Goal: Information Seeking & Learning: Learn about a topic

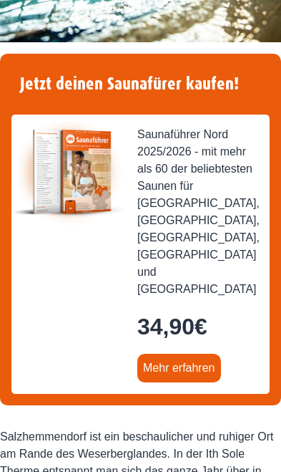
scroll to position [412, 0]
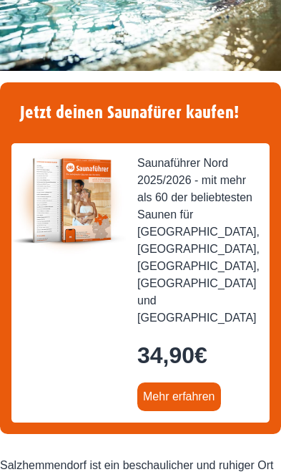
click at [178, 382] on link "Mehr erfahren" at bounding box center [179, 396] width 84 height 29
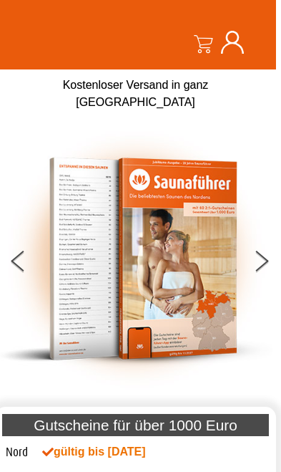
scroll to position [79, 5]
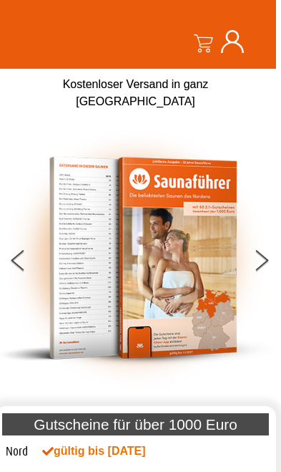
click at [261, 245] on button at bounding box center [271, 263] width 36 height 36
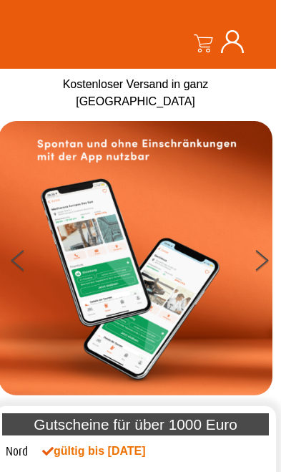
click at [275, 245] on button at bounding box center [271, 263] width 36 height 36
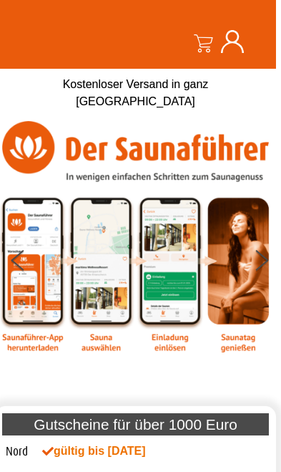
click at [257, 245] on button at bounding box center [271, 263] width 36 height 36
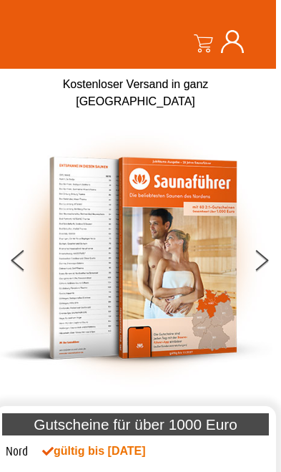
click at [258, 245] on button at bounding box center [271, 263] width 36 height 36
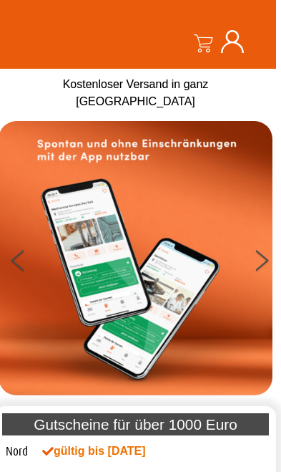
click at [261, 245] on button at bounding box center [271, 263] width 36 height 36
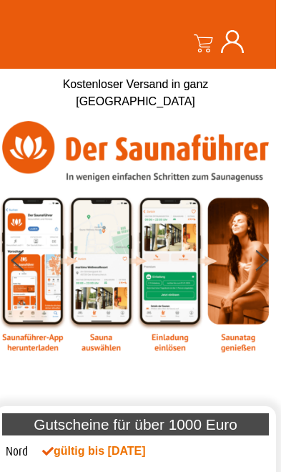
click at [259, 245] on button at bounding box center [271, 263] width 36 height 36
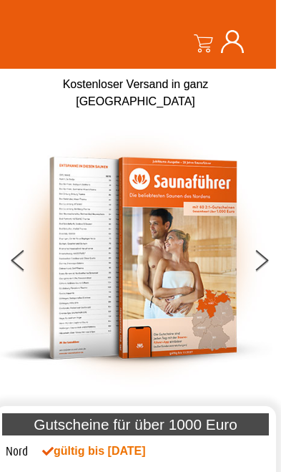
click at [258, 247] on button at bounding box center [271, 263] width 36 height 36
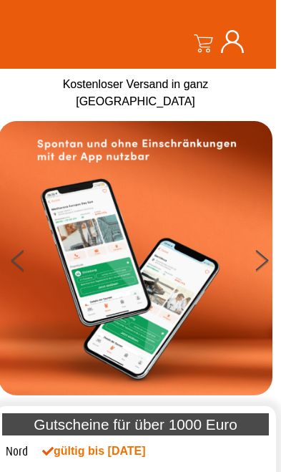
click at [258, 245] on button at bounding box center [271, 263] width 36 height 36
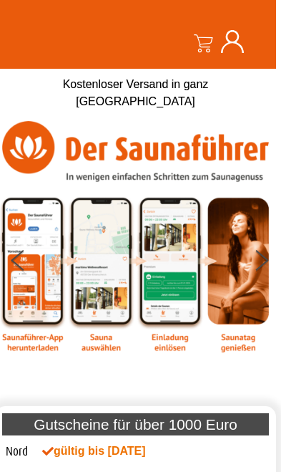
click at [257, 245] on button at bounding box center [271, 263] width 36 height 36
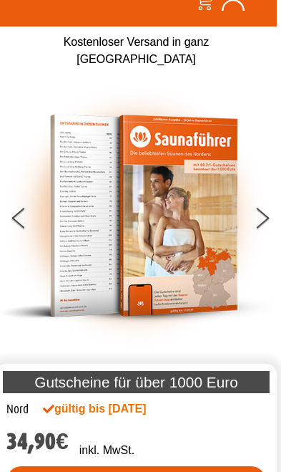
scroll to position [0, 4]
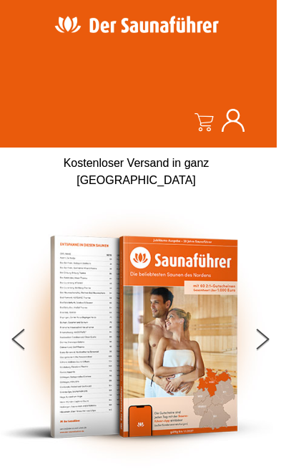
click at [254, 324] on button at bounding box center [271, 342] width 36 height 36
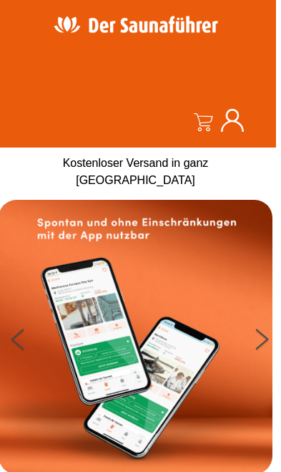
click at [268, 324] on button at bounding box center [271, 342] width 36 height 36
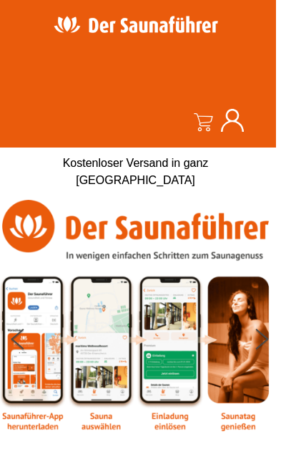
click at [260, 346] on img at bounding box center [136, 315] width 274 height 231
click at [260, 339] on icon at bounding box center [262, 344] width 13 height 11
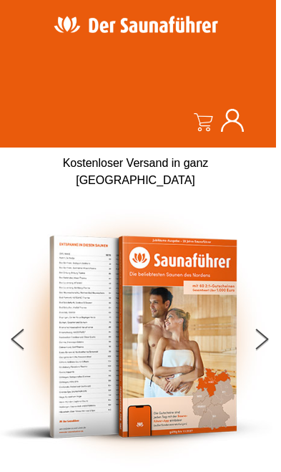
click at [269, 324] on button at bounding box center [271, 342] width 36 height 36
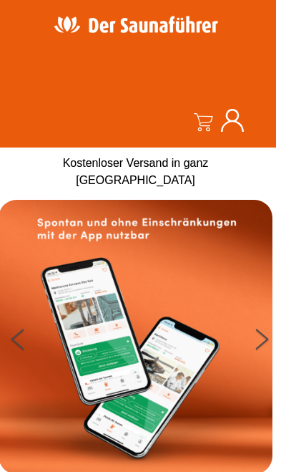
click at [261, 324] on button at bounding box center [271, 342] width 36 height 36
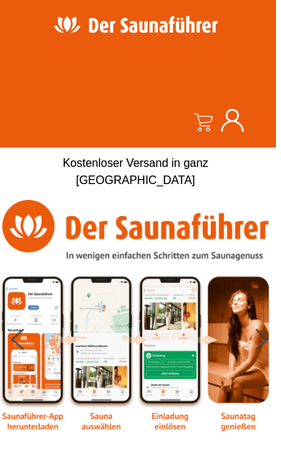
click at [260, 324] on button at bounding box center [271, 342] width 36 height 36
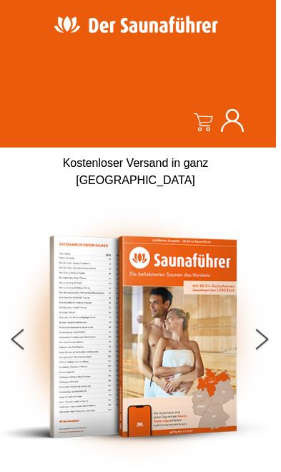
click at [256, 324] on button at bounding box center [271, 342] width 36 height 36
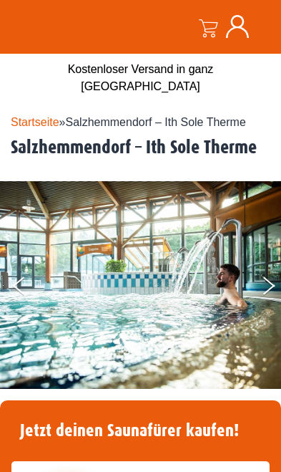
click at [268, 276] on icon "Next" at bounding box center [269, 281] width 12 height 10
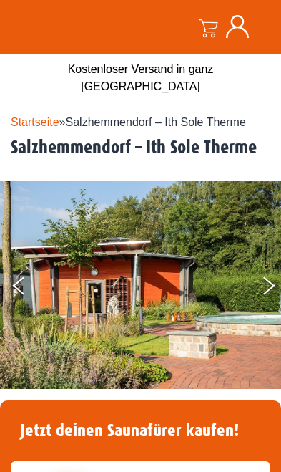
click at [254, 267] on img at bounding box center [140, 285] width 281 height 208
click at [258, 270] on img at bounding box center [140, 285] width 281 height 208
click at [258, 269] on img at bounding box center [140, 285] width 281 height 208
click at [265, 271] on button "Next" at bounding box center [279, 289] width 36 height 36
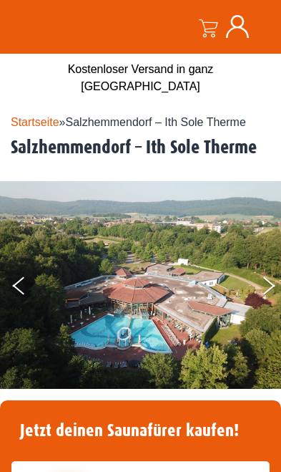
click at [262, 271] on button "Next" at bounding box center [279, 289] width 36 height 36
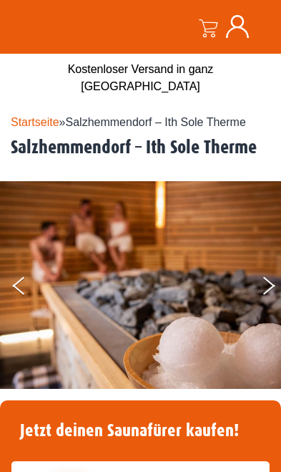
click at [261, 271] on button "Next" at bounding box center [279, 289] width 36 height 36
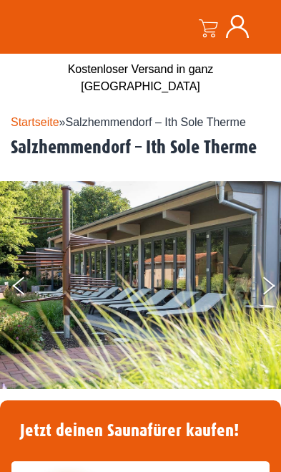
click at [271, 271] on button "Next" at bounding box center [279, 289] width 36 height 36
click at [263, 271] on button "Next" at bounding box center [279, 289] width 36 height 36
click at [261, 271] on button "Next" at bounding box center [279, 289] width 36 height 36
click at [263, 276] on icon "Next" at bounding box center [269, 281] width 12 height 10
click at [264, 271] on button "Next" at bounding box center [279, 289] width 36 height 36
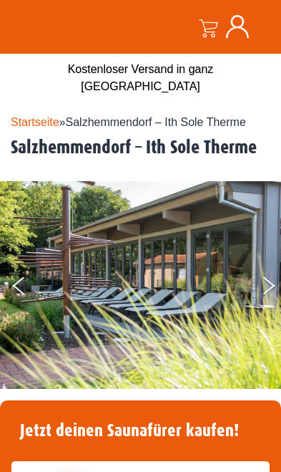
click at [265, 271] on button "Next" at bounding box center [279, 289] width 36 height 36
click at [265, 276] on icon "Next" at bounding box center [269, 281] width 12 height 10
click at [266, 271] on button "Next" at bounding box center [279, 289] width 36 height 36
click at [270, 252] on img at bounding box center [140, 285] width 281 height 208
click at [266, 271] on button "Next" at bounding box center [279, 289] width 36 height 36
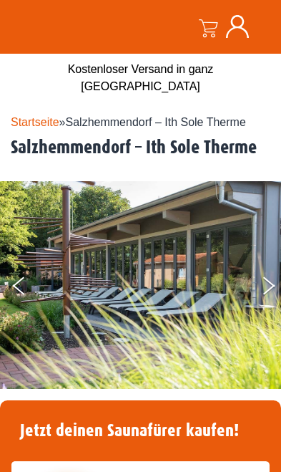
click at [266, 271] on button "Next" at bounding box center [279, 289] width 36 height 36
click at [270, 271] on button "Next" at bounding box center [279, 289] width 36 height 36
click at [266, 271] on button "Next" at bounding box center [279, 289] width 36 height 36
click at [271, 271] on button "Next" at bounding box center [279, 289] width 36 height 36
click at [270, 272] on button "Next" at bounding box center [279, 289] width 36 height 36
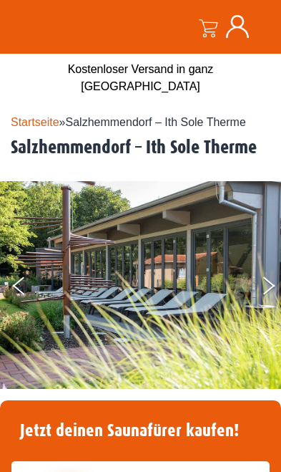
click at [27, 271] on button "Previous" at bounding box center [31, 289] width 36 height 36
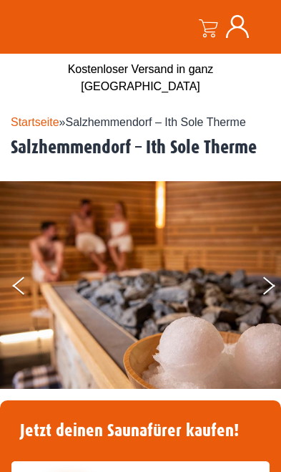
click at [269, 271] on button "Next" at bounding box center [279, 289] width 36 height 36
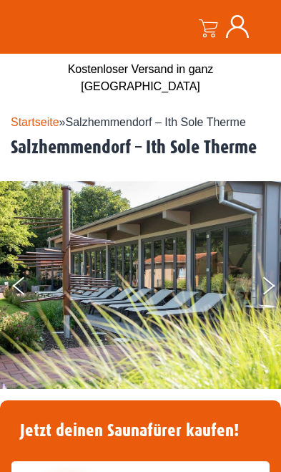
click at [19, 284] on icon "Previous" at bounding box center [18, 289] width 12 height 10
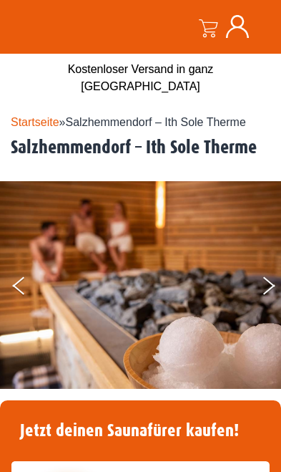
click at [24, 277] on button "Previous" at bounding box center [31, 289] width 36 height 36
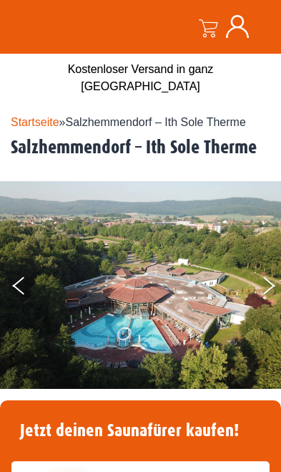
click at [14, 271] on button "Previous" at bounding box center [31, 289] width 36 height 36
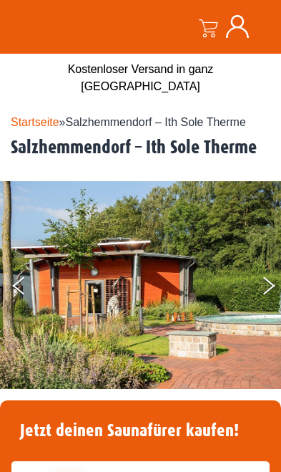
click at [15, 271] on button "Previous" at bounding box center [31, 289] width 36 height 36
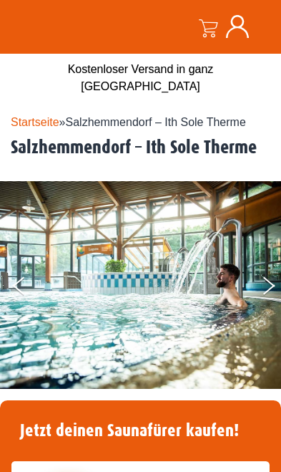
click at [263, 271] on button "Next" at bounding box center [279, 289] width 36 height 36
click at [266, 271] on button "Next" at bounding box center [279, 289] width 36 height 36
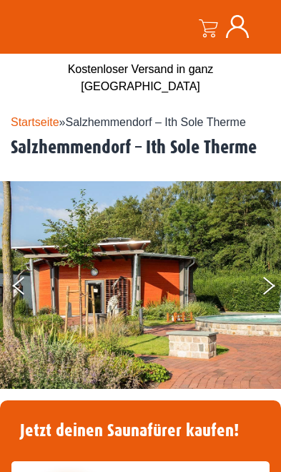
click at [261, 271] on button "Next" at bounding box center [279, 289] width 36 height 36
click at [264, 271] on button "Next" at bounding box center [279, 289] width 36 height 36
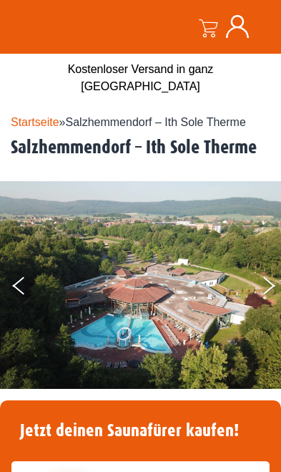
click at [261, 271] on button "Next" at bounding box center [279, 289] width 36 height 36
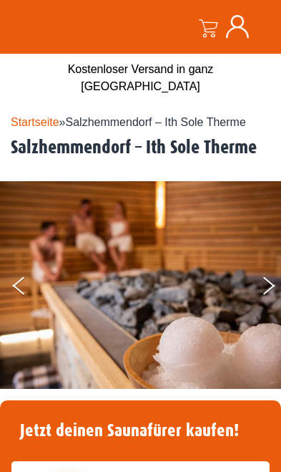
click at [22, 284] on icon "Previous" at bounding box center [18, 289] width 12 height 10
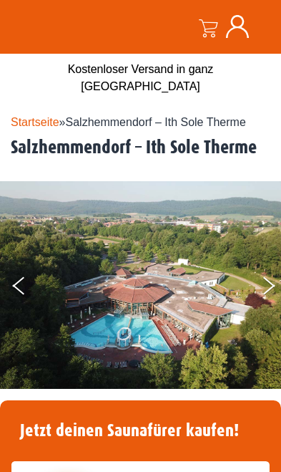
click at [256, 261] on img at bounding box center [140, 286] width 281 height 211
click at [258, 269] on img at bounding box center [140, 286] width 281 height 211
click at [256, 265] on img at bounding box center [140, 286] width 281 height 211
click at [270, 271] on button "Next" at bounding box center [279, 289] width 36 height 36
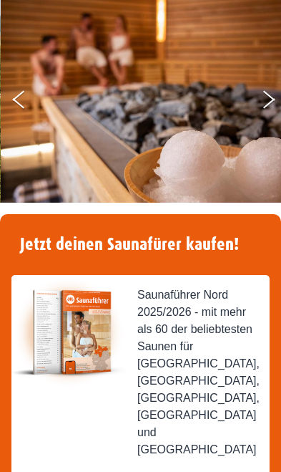
scroll to position [0, 0]
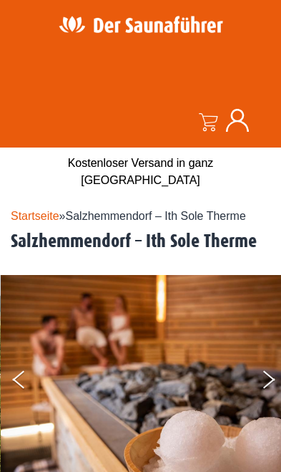
click at [21, 364] on button "Previous" at bounding box center [31, 382] width 36 height 36
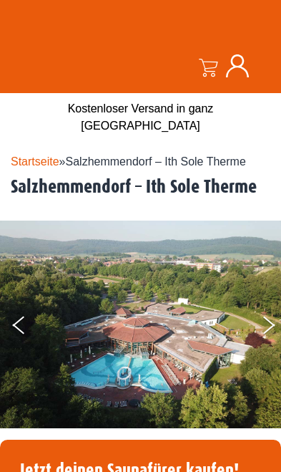
scroll to position [54, 0]
click at [183, 344] on img at bounding box center [140, 325] width 281 height 211
click at [195, 351] on img at bounding box center [140, 325] width 281 height 211
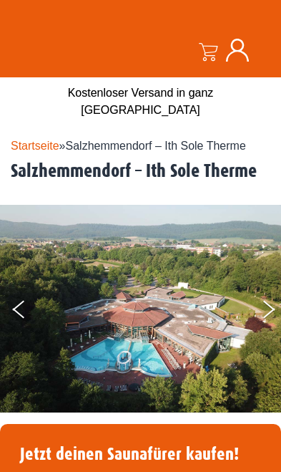
scroll to position [75, 0]
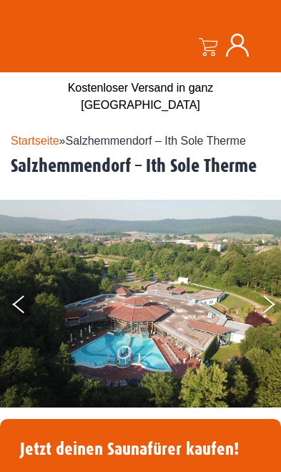
click at [13, 289] on button "Previous" at bounding box center [31, 307] width 36 height 36
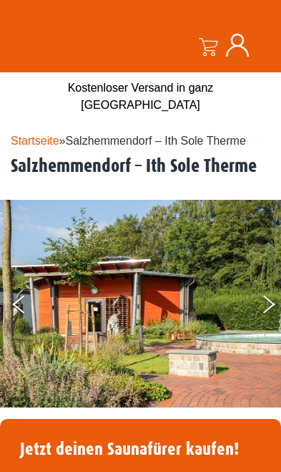
click at [9, 298] on img at bounding box center [140, 304] width 281 height 208
click at [17, 291] on button "Previous" at bounding box center [31, 307] width 36 height 36
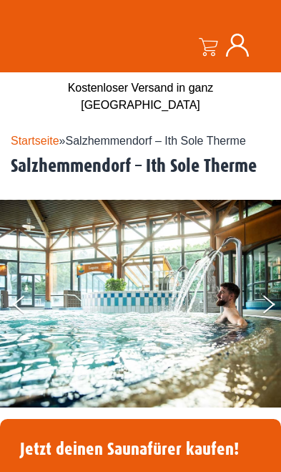
click at [12, 293] on img at bounding box center [140, 304] width 281 height 208
click at [21, 289] on button "Previous" at bounding box center [31, 307] width 36 height 36
click at [22, 289] on button "Previous" at bounding box center [31, 307] width 36 height 36
click at [15, 293] on button "Previous" at bounding box center [31, 307] width 36 height 36
click at [14, 295] on button "Previous" at bounding box center [31, 307] width 36 height 36
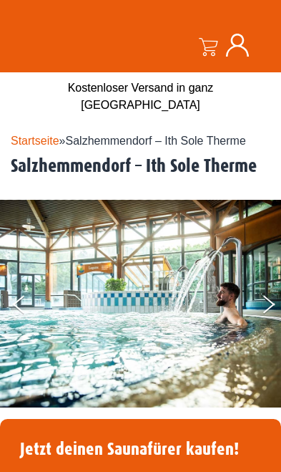
click at [15, 292] on button "Previous" at bounding box center [31, 307] width 36 height 36
click at [16, 291] on button "Previous" at bounding box center [31, 307] width 36 height 36
click at [15, 289] on button "Previous" at bounding box center [31, 307] width 36 height 36
click at [266, 289] on button "Next" at bounding box center [279, 307] width 36 height 36
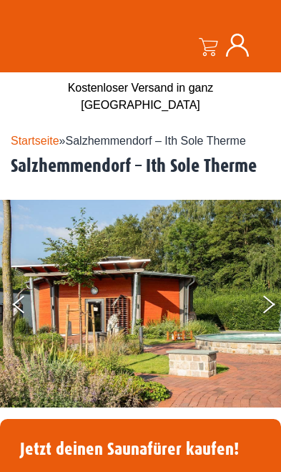
click at [20, 293] on button "Previous" at bounding box center [31, 307] width 36 height 36
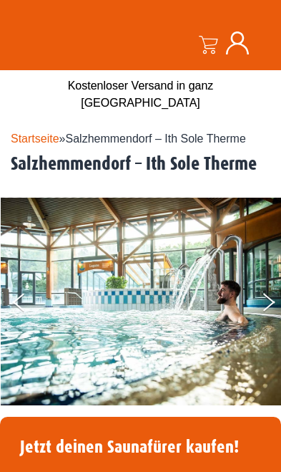
scroll to position [0, 0]
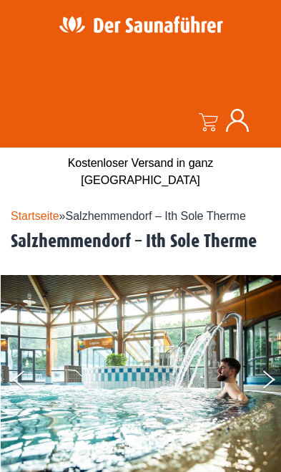
click at [13, 366] on button "Previous" at bounding box center [31, 382] width 36 height 36
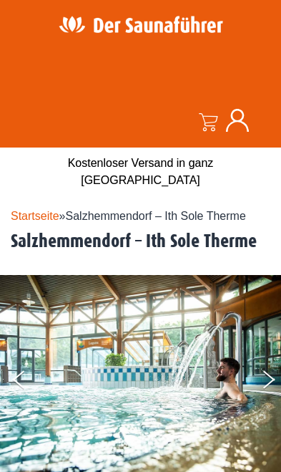
click at [9, 361] on img at bounding box center [140, 379] width 281 height 208
click at [25, 364] on button "Previous" at bounding box center [31, 382] width 36 height 36
click at [9, 359] on img at bounding box center [140, 379] width 281 height 208
click at [25, 364] on button "Previous" at bounding box center [31, 382] width 36 height 36
click at [16, 364] on button "Previous" at bounding box center [31, 382] width 36 height 36
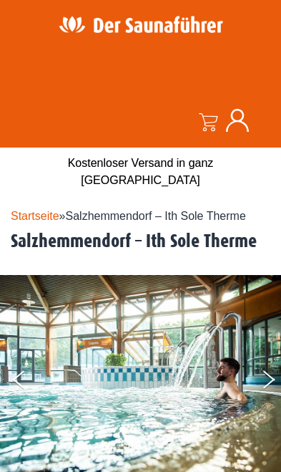
click at [19, 370] on button "Previous" at bounding box center [31, 382] width 36 height 36
click at [266, 364] on button "Next" at bounding box center [279, 382] width 36 height 36
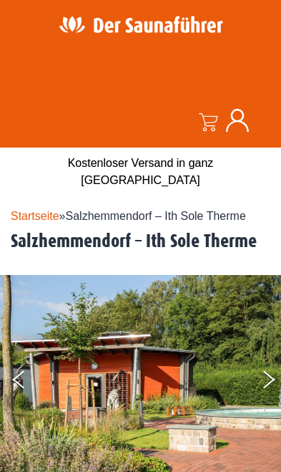
click at [267, 378] on icon "Next" at bounding box center [269, 383] width 12 height 10
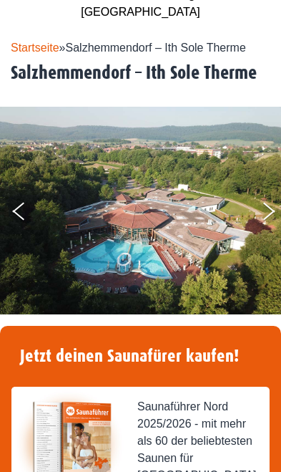
scroll to position [169, 0]
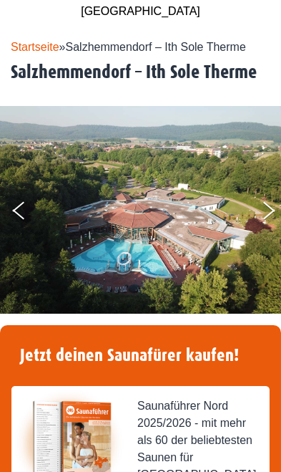
click at [251, 181] on img at bounding box center [140, 211] width 281 height 211
click at [251, 200] on img at bounding box center [140, 211] width 281 height 211
click at [261, 207] on button "Next" at bounding box center [279, 213] width 36 height 36
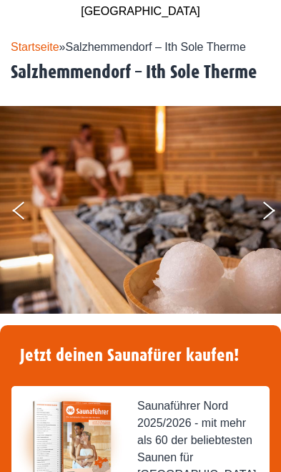
click at [26, 195] on button "Previous" at bounding box center [31, 213] width 36 height 36
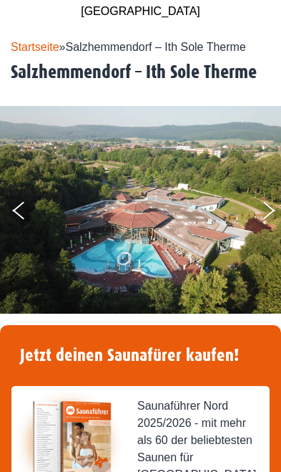
click at [270, 197] on button "Next" at bounding box center [279, 213] width 36 height 36
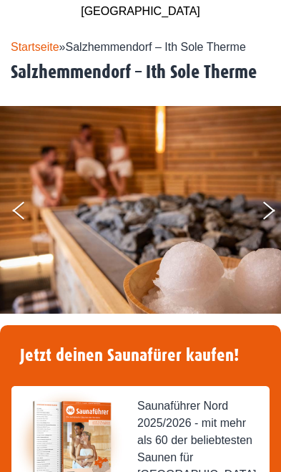
click at [259, 193] on img at bounding box center [140, 210] width 281 height 208
click at [252, 194] on img at bounding box center [140, 210] width 281 height 208
click at [255, 192] on img at bounding box center [140, 210] width 281 height 208
click at [256, 190] on img at bounding box center [140, 210] width 281 height 208
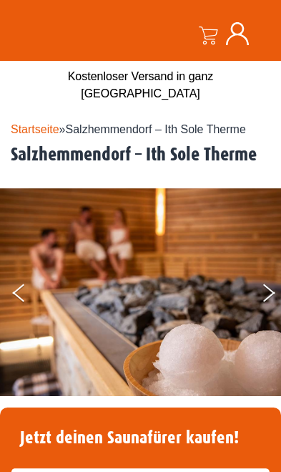
scroll to position [83, 0]
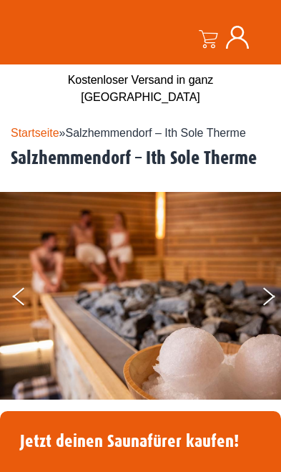
click at [260, 280] on img at bounding box center [140, 296] width 281 height 208
